Goal: Information Seeking & Learning: Find specific fact

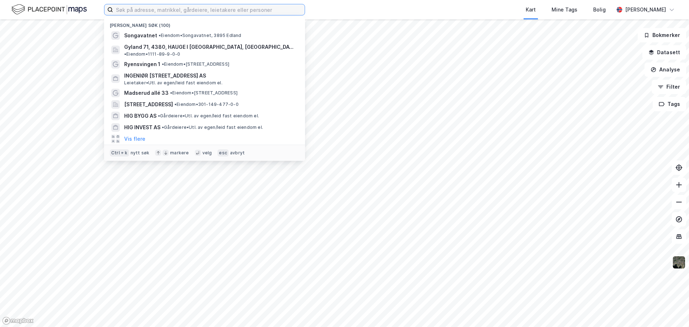
click at [179, 6] on input at bounding box center [209, 9] width 192 height 11
paste input "[PERSON_NAME]"
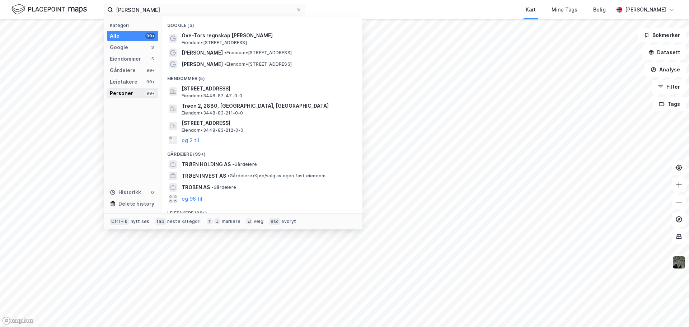
click at [140, 98] on div "Personer 99+" at bounding box center [132, 93] width 51 height 10
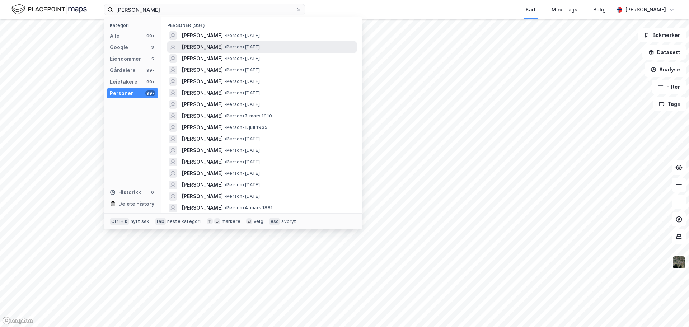
click at [200, 46] on span "[PERSON_NAME]" at bounding box center [202, 47] width 41 height 9
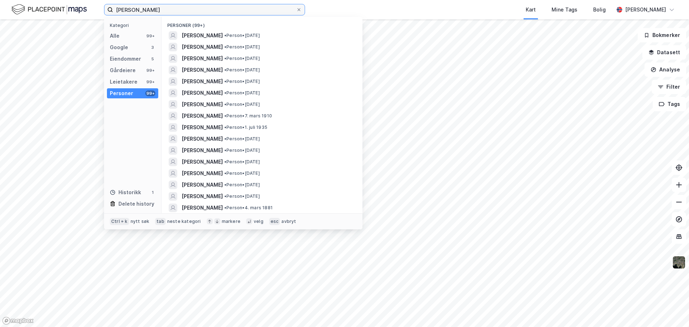
drag, startPoint x: 257, startPoint y: 13, endPoint x: 81, endPoint y: 6, distance: 176.0
click at [81, 6] on div "[PERSON_NAME] Kategori Alle 99+ Google 3 Eiendommer 5 Gårdeiere 99+ Leietakere …" at bounding box center [344, 9] width 689 height 19
type input "[GEOGRAPHIC_DATA]"
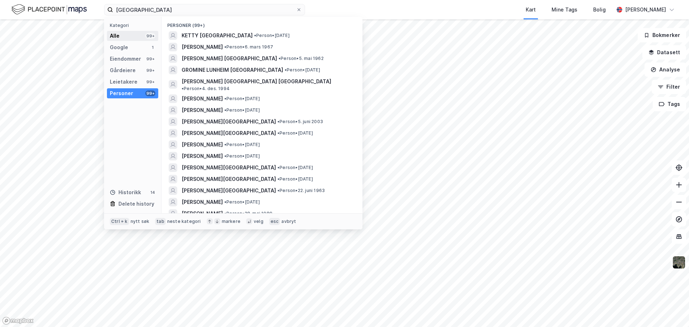
click at [132, 39] on div "Alle 99+" at bounding box center [132, 36] width 51 height 10
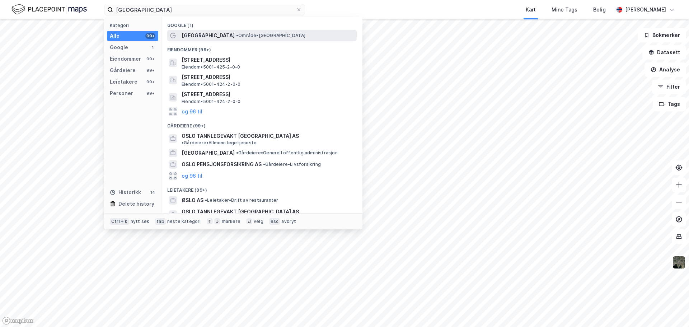
click at [183, 39] on span "[GEOGRAPHIC_DATA]" at bounding box center [208, 35] width 53 height 9
